Goal: Navigation & Orientation: Find specific page/section

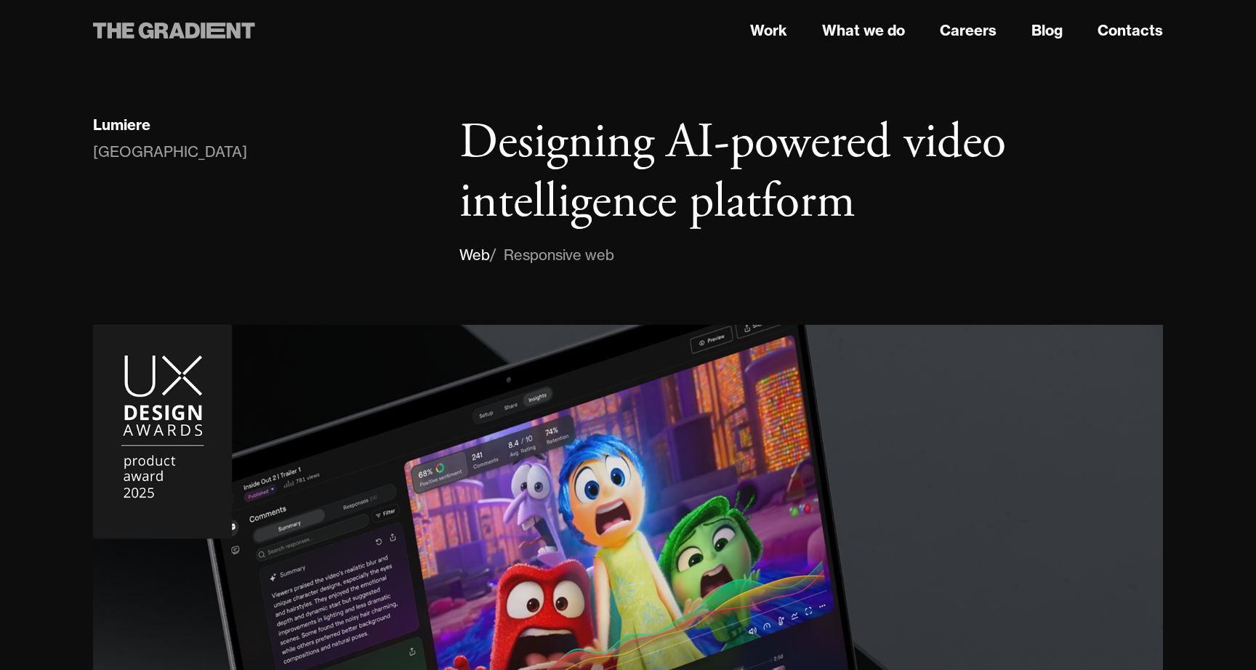
click at [246, 26] on icon at bounding box center [247, 31] width 13 height 16
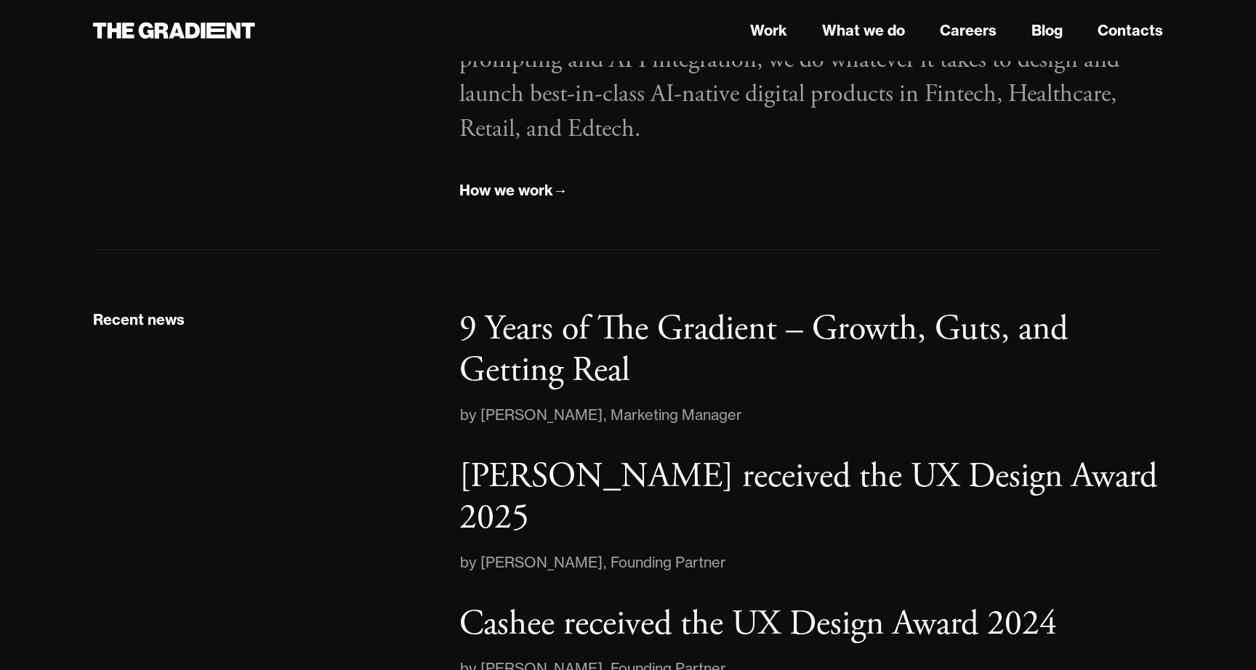
scroll to position [2114, 0]
